Goal: Task Accomplishment & Management: Manage account settings

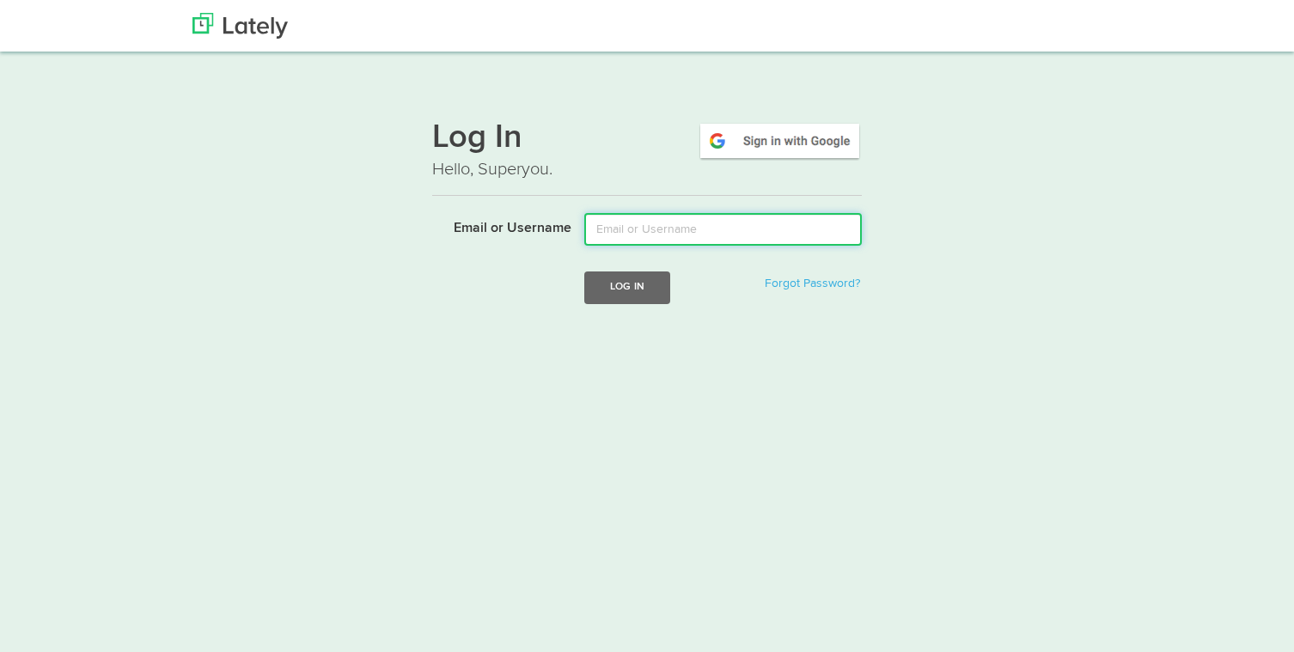
click at [673, 232] on input "Email or Username" at bounding box center [723, 229] width 278 height 33
type input "[EMAIL_ADDRESS][DOMAIN_NAME]"
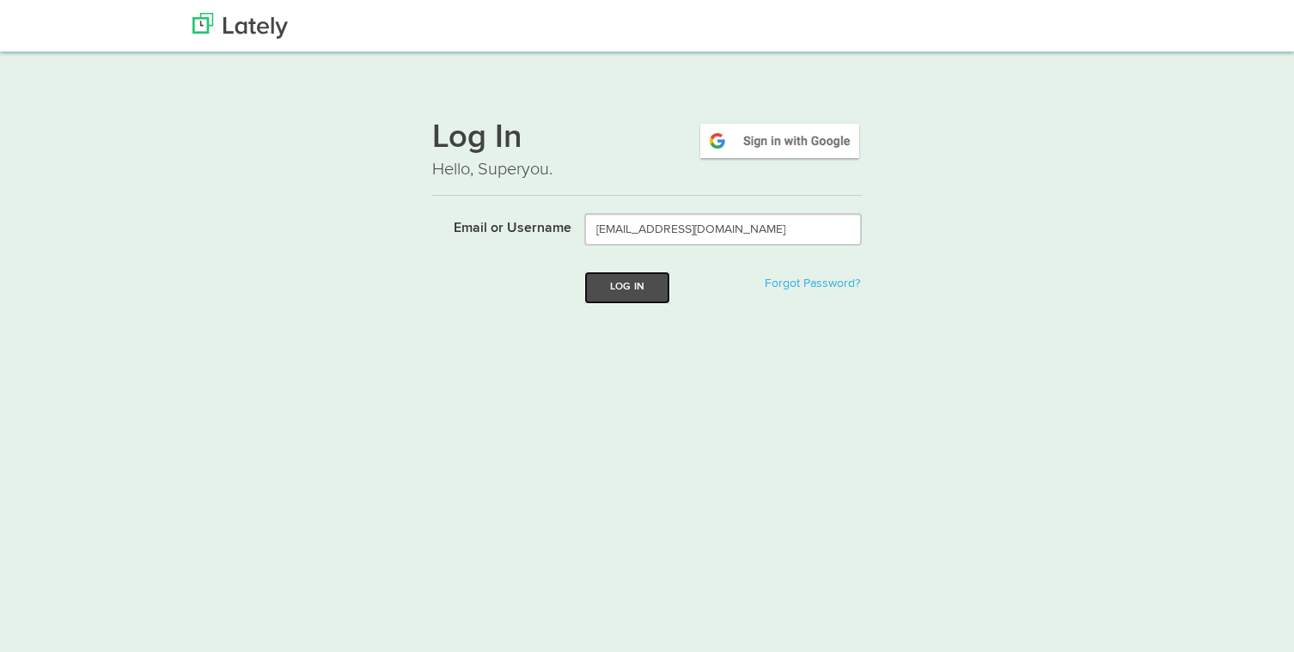
click at [648, 293] on button "Log In" at bounding box center [627, 288] width 86 height 32
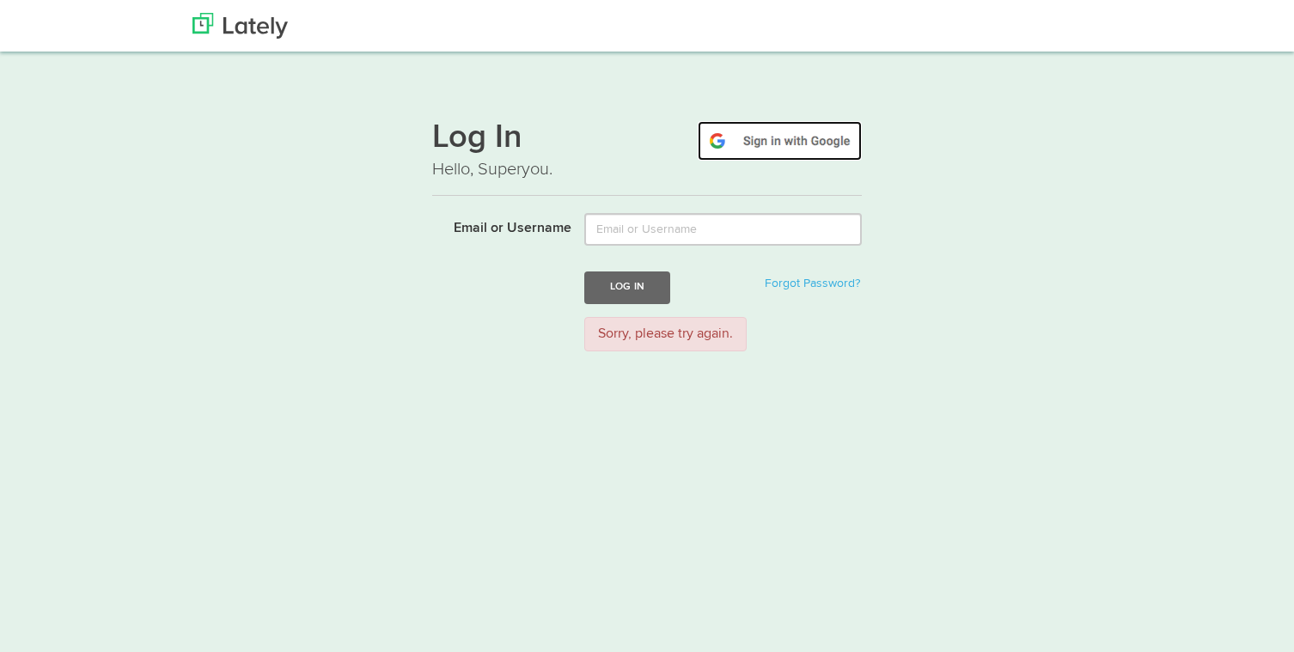
click at [759, 146] on img at bounding box center [780, 141] width 164 height 40
click at [511, 172] on p "Hello, Superyou." at bounding box center [647, 169] width 430 height 25
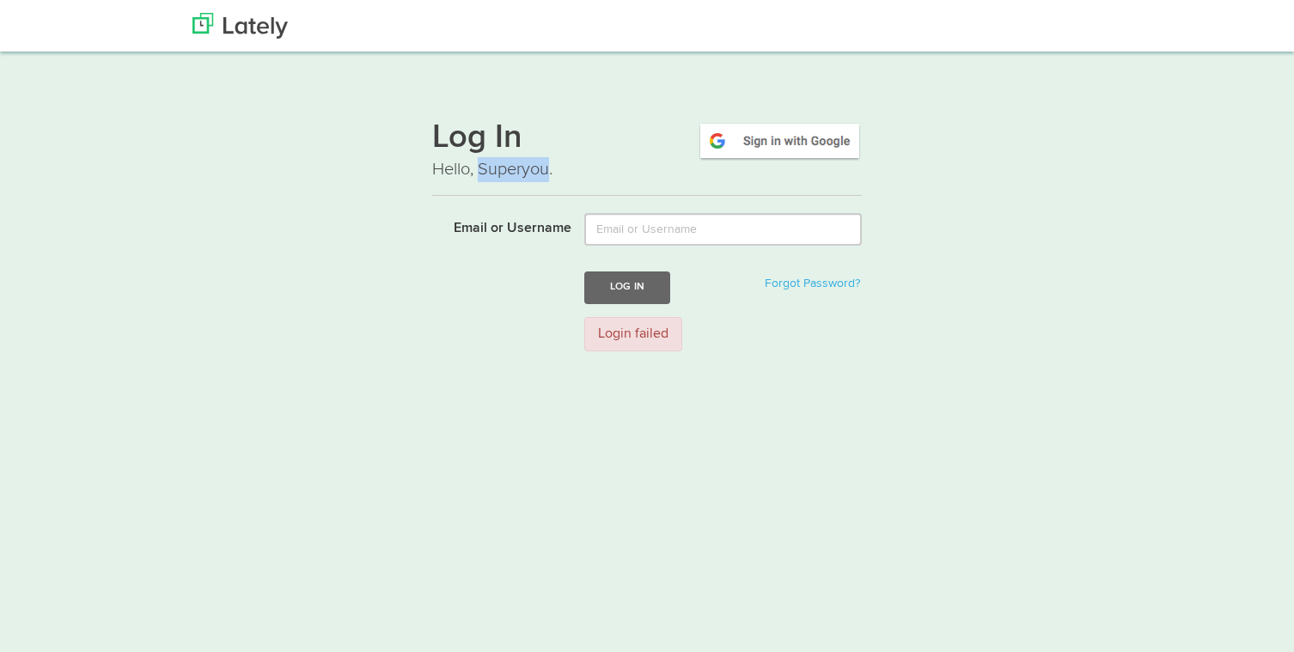
click at [511, 172] on p "Hello, Superyou." at bounding box center [647, 169] width 430 height 25
click at [498, 135] on h1 "Log In" at bounding box center [647, 139] width 430 height 36
click at [275, 22] on img at bounding box center [240, 26] width 95 height 26
